Goal: Task Accomplishment & Management: Complete application form

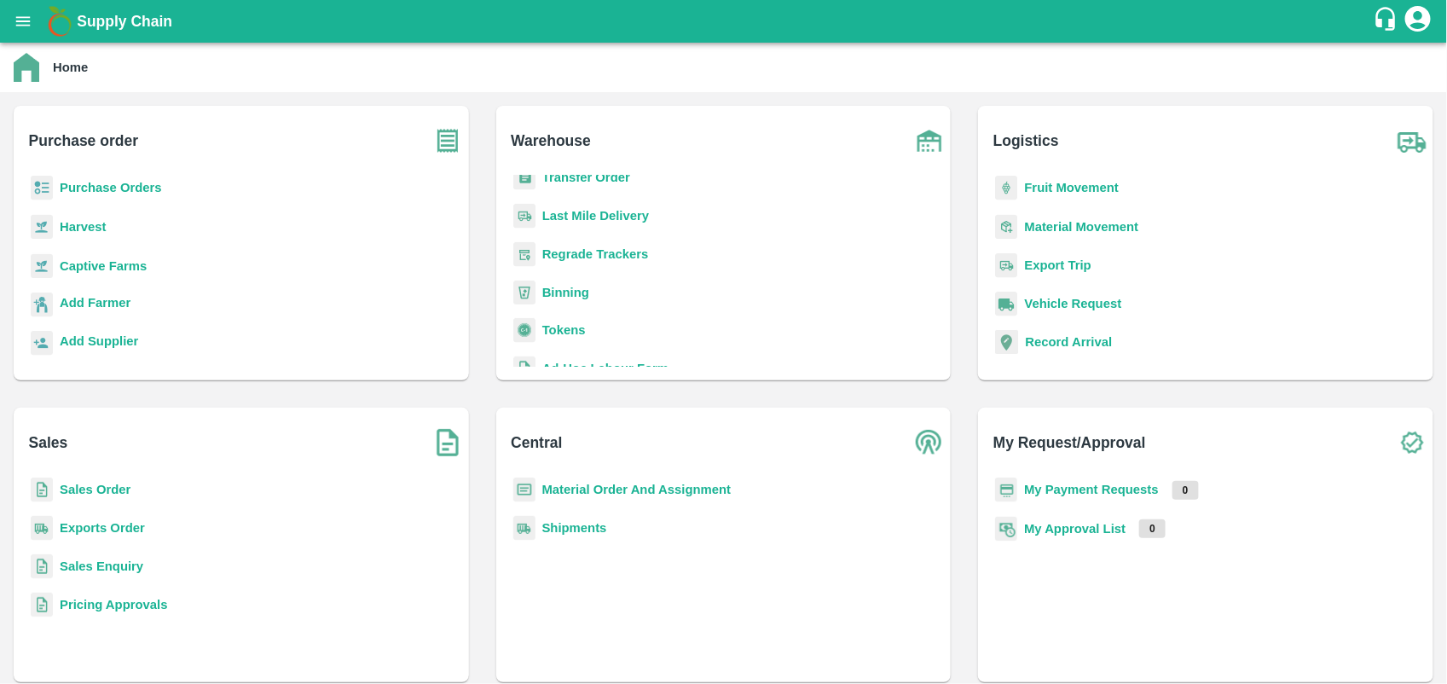
scroll to position [196, 0]
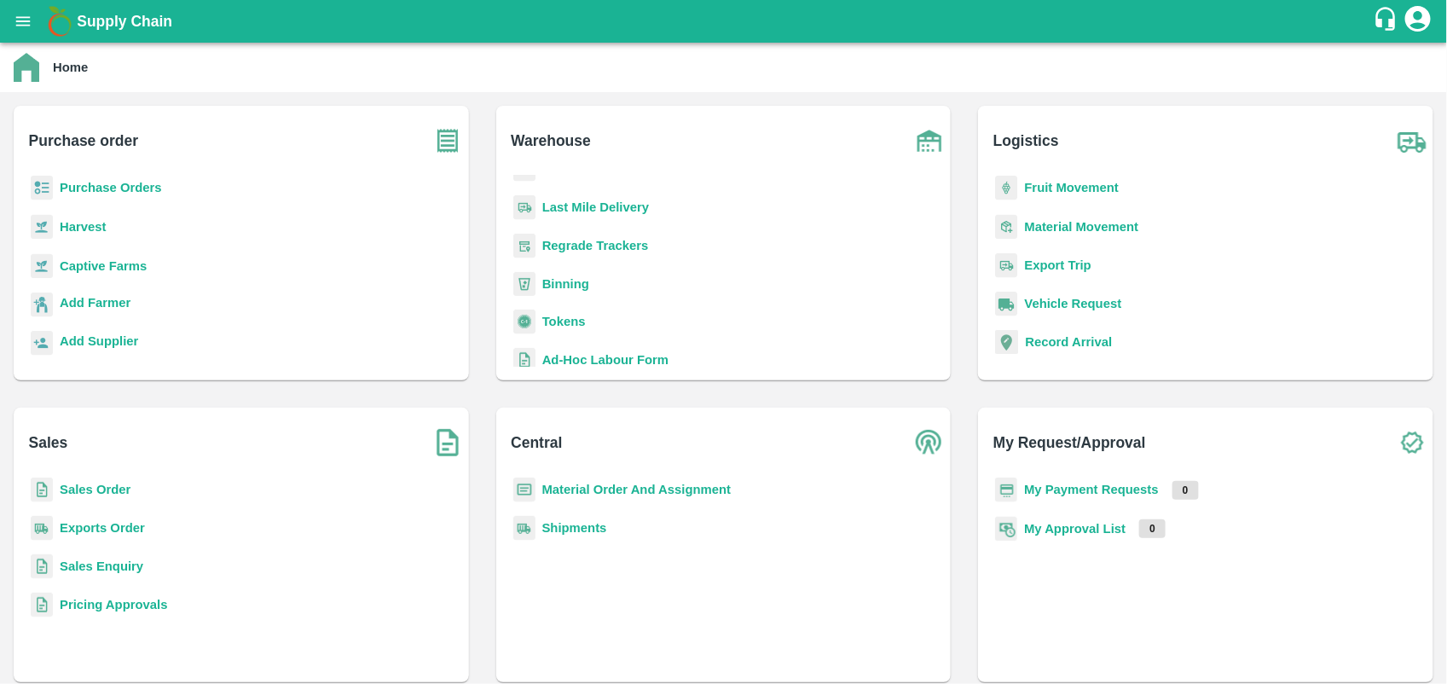
click at [561, 315] on b "Tokens" at bounding box center [563, 322] width 43 height 14
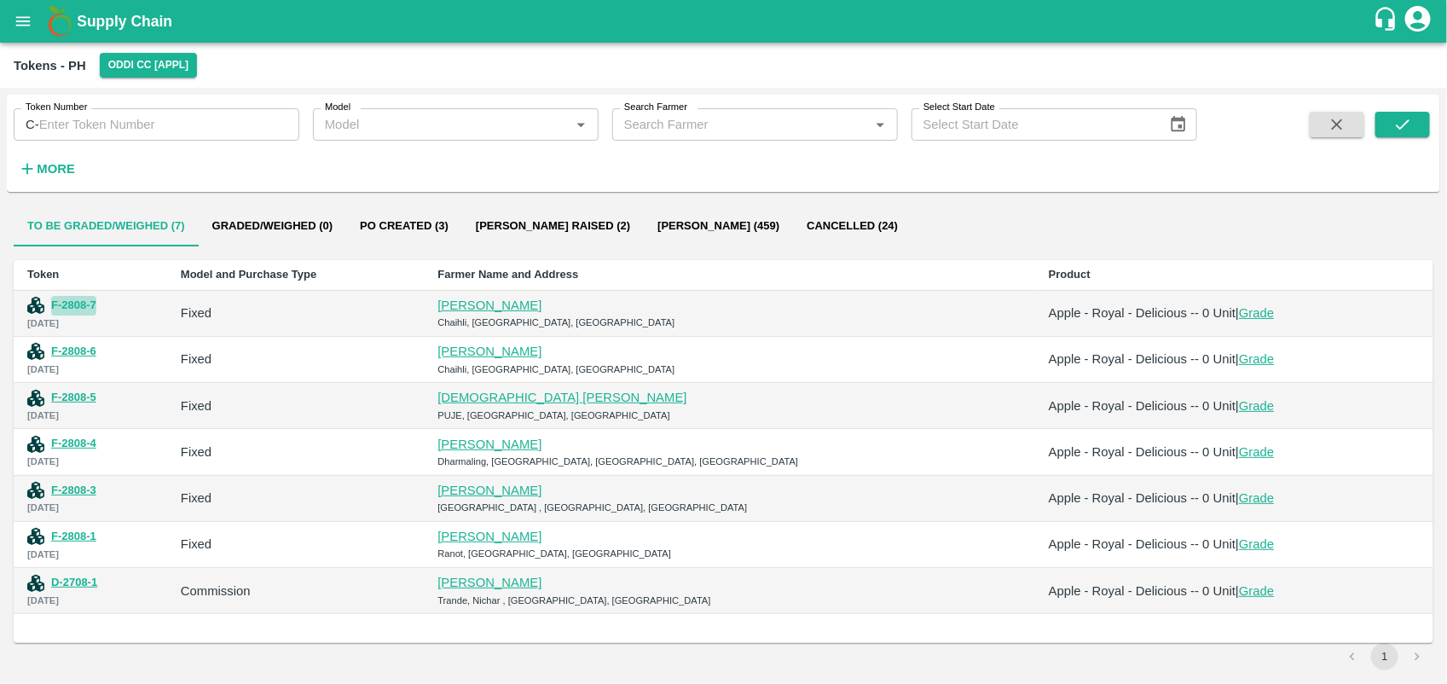
click at [82, 304] on button "F-2808-7" at bounding box center [73, 306] width 45 height 20
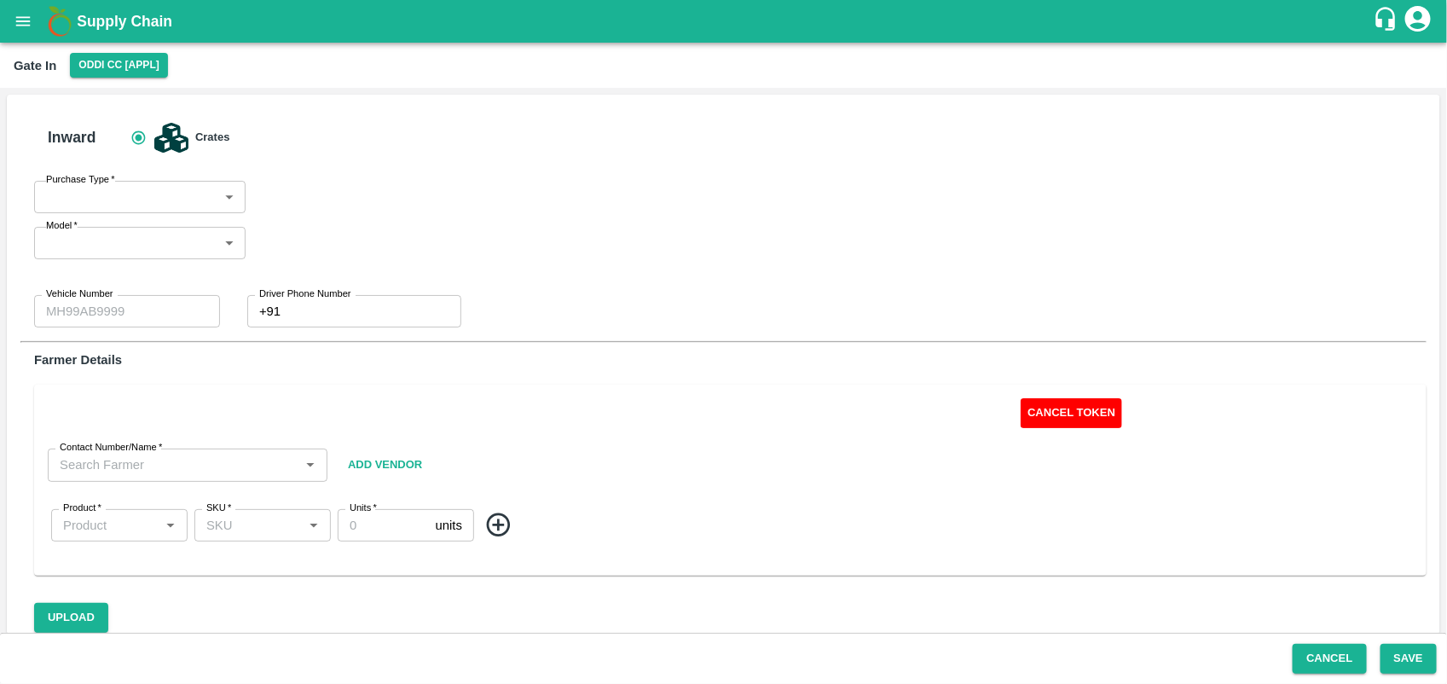
type input "Fixed"
type input "HP351275"
type input "9418216983"
type input "0"
type input "[PERSON_NAME]-9418225110"
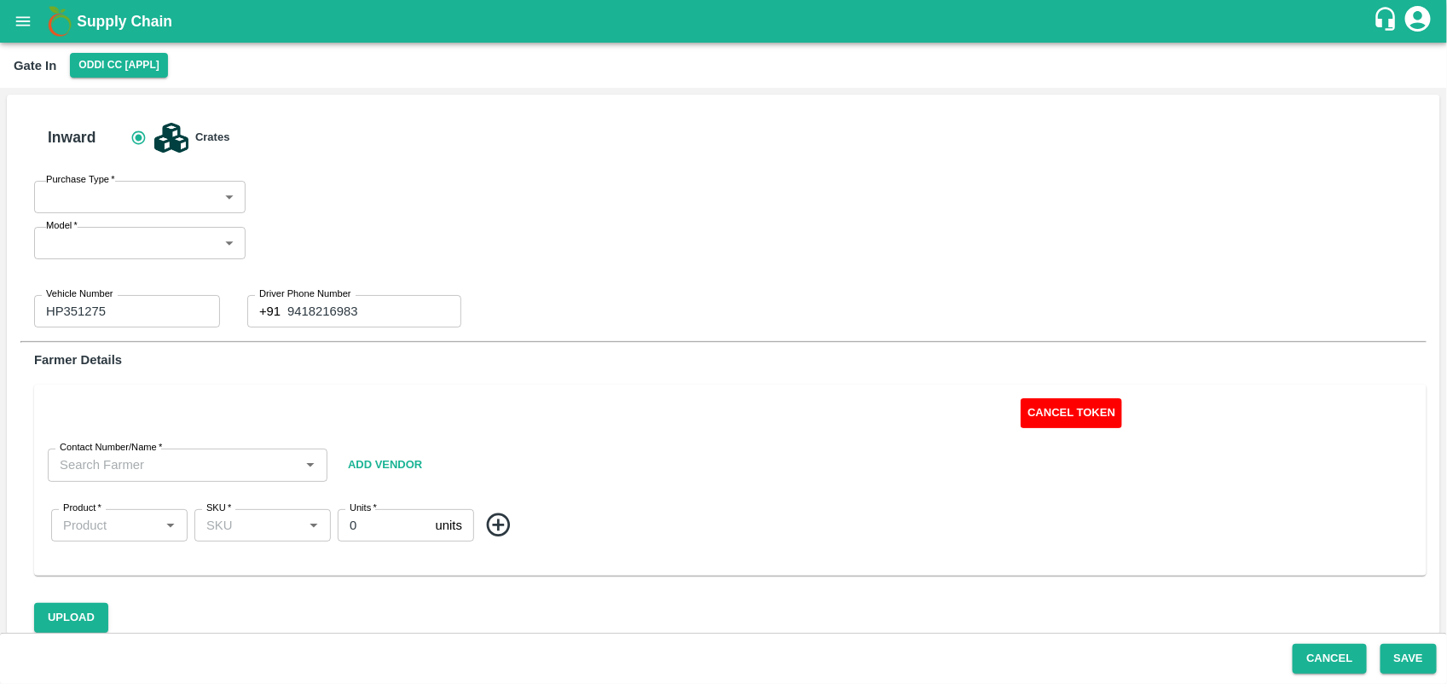
type input "Apple - Royal - Delicious"
type input "SHIM-MIX"
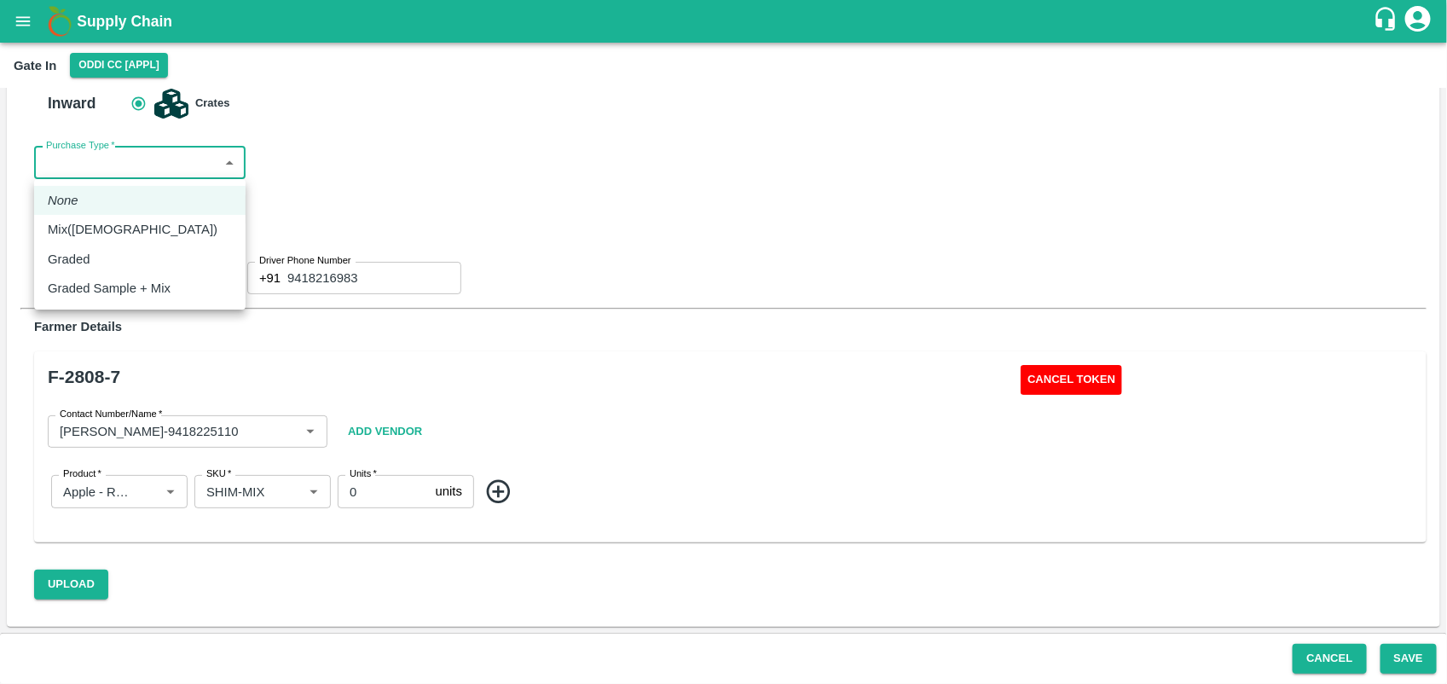
click at [180, 156] on body "Supply Chain Gate In Oddi CC [APPL] Inward Crates Purchase Type   * ​ Purchase …" at bounding box center [723, 342] width 1447 height 684
click at [467, 202] on div at bounding box center [723, 342] width 1447 height 684
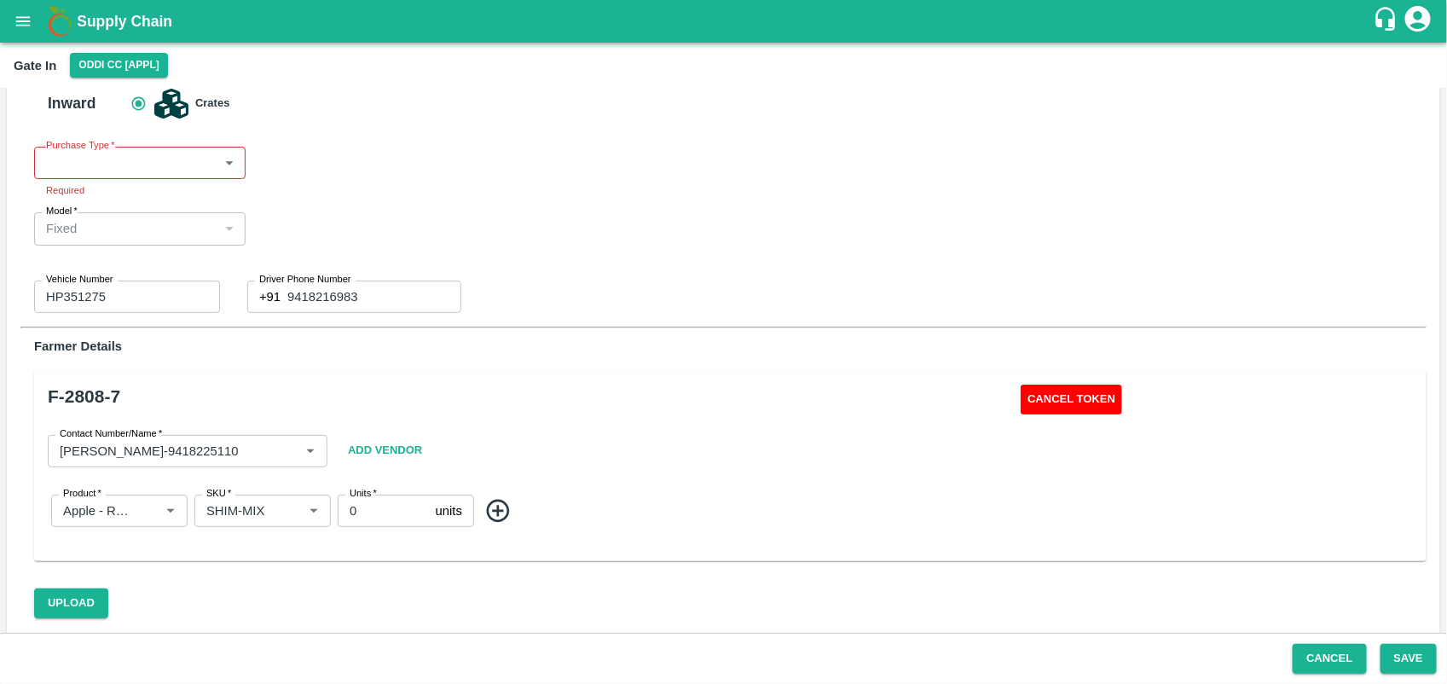
click at [193, 214] on div "Fixed" at bounding box center [139, 228] width 211 height 33
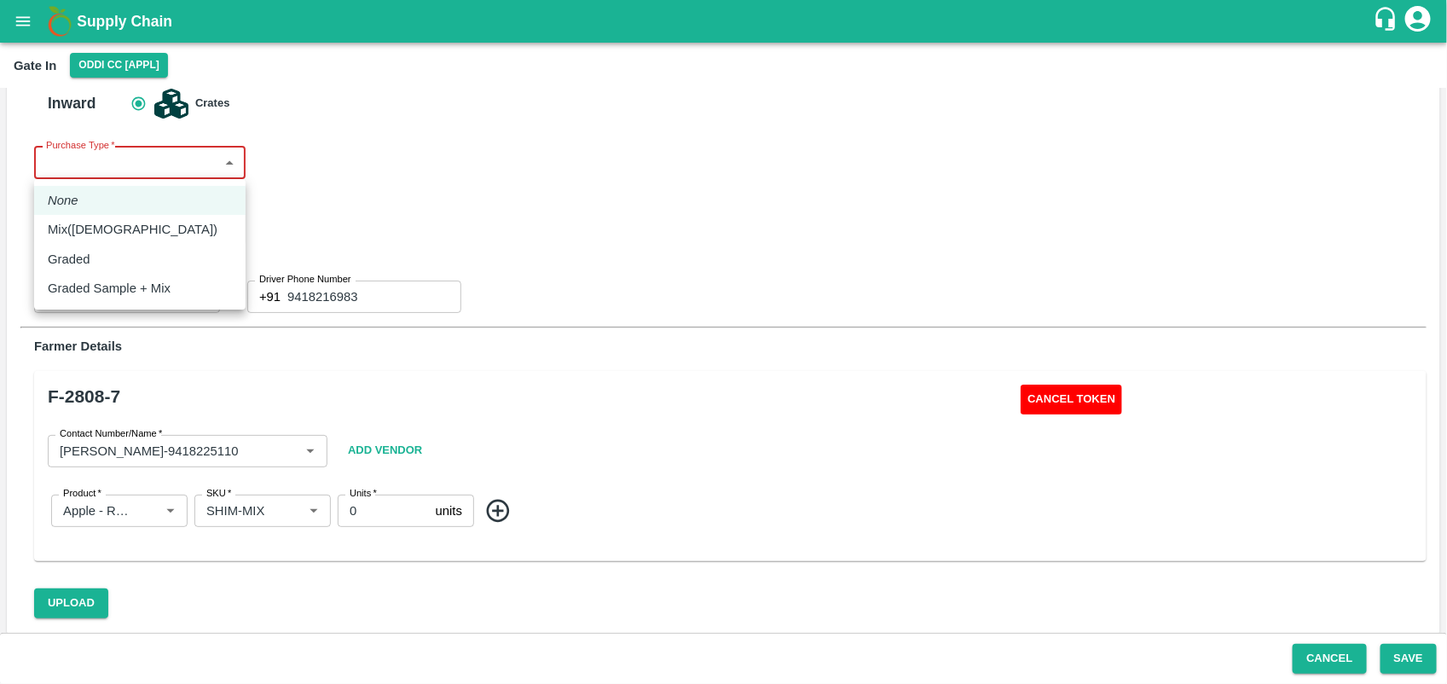
click at [222, 159] on body "Supply Chain Gate In Oddi CC [APPL] Inward Crates Purchase Type   * ​ Purchase …" at bounding box center [723, 342] width 1447 height 684
click at [172, 248] on li "Graded" at bounding box center [139, 259] width 211 height 29
type input "Graded"
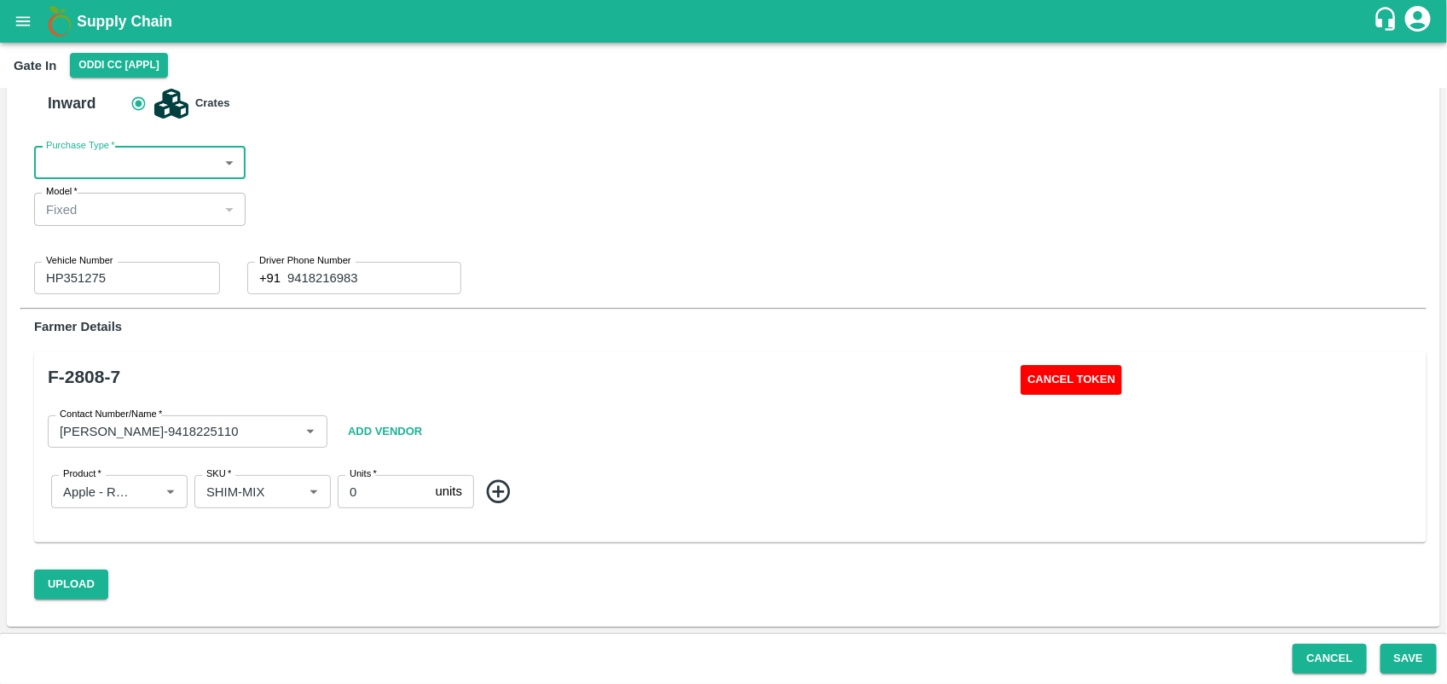
click at [493, 288] on div "Vehicle Number HP351275 Vehicle Number Driver Phone Number [PHONE_NUMBER] Drive…" at bounding box center [716, 271] width 1392 height 46
drag, startPoint x: 190, startPoint y: 143, endPoint x: 192, endPoint y: 153, distance: 10.4
click at [192, 153] on div "Inward Crates Purchase Type   * ​ Purchase Type Model   * Fixed Fixed Model Veh…" at bounding box center [723, 191] width 1378 height 206
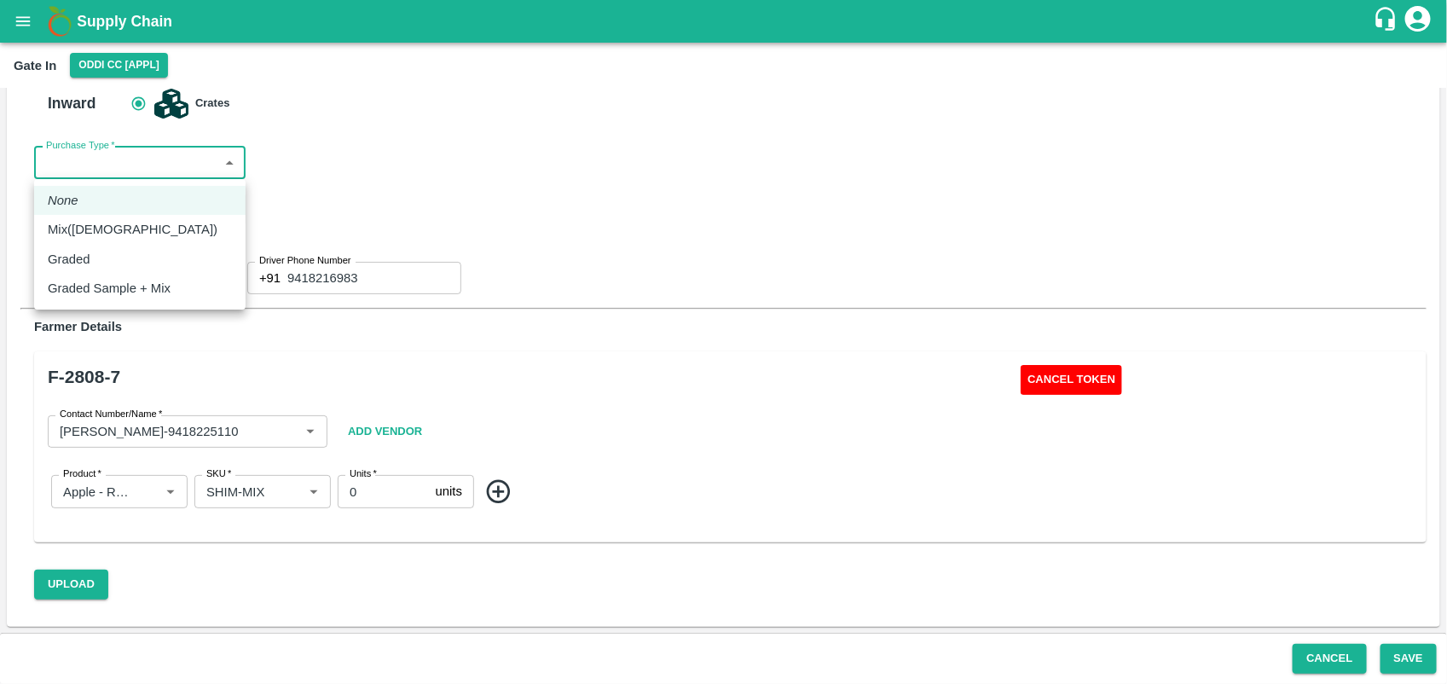
click at [192, 153] on body "Supply Chain Gate In Oddi CC [APPL] Inward Crates Purchase Type   * ​ Purchase …" at bounding box center [723, 342] width 1447 height 684
click at [149, 250] on div "Graded" at bounding box center [140, 259] width 184 height 19
type input "Graded"
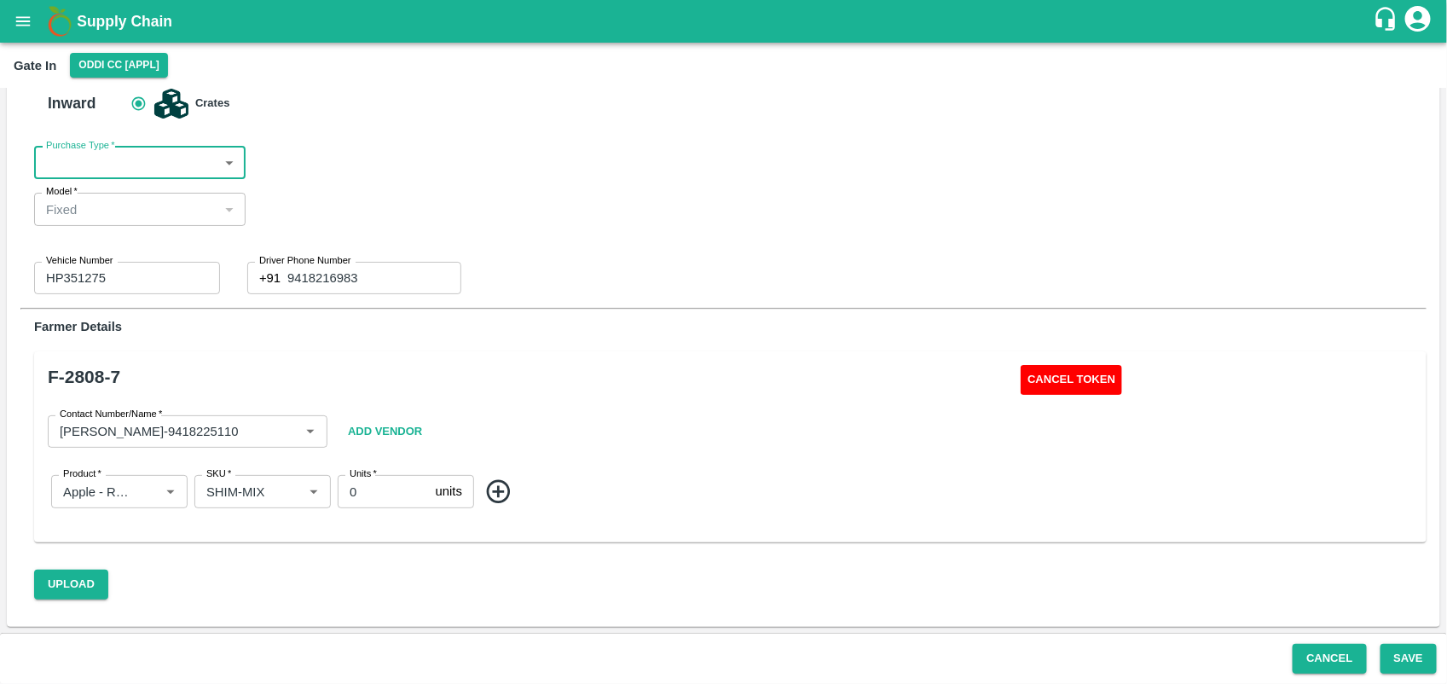
click at [551, 328] on h6 "Farmer Details" at bounding box center [730, 326] width 1392 height 22
click at [407, 486] on input "0" at bounding box center [383, 491] width 91 height 32
